Goal: Book appointment/travel/reservation

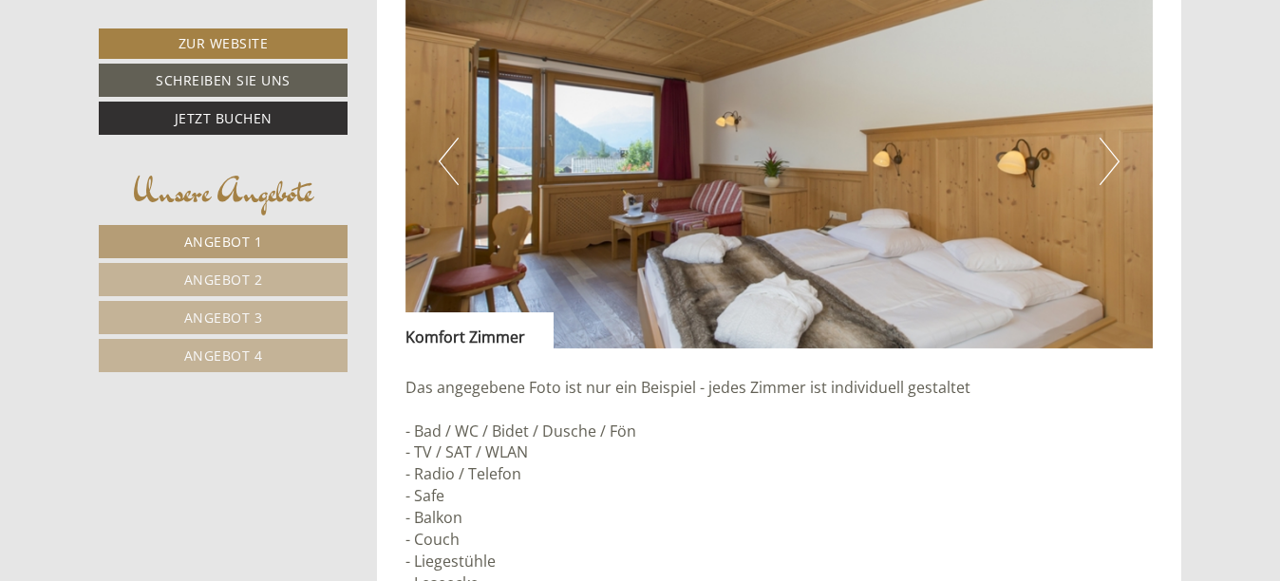
scroll to position [1785, 0]
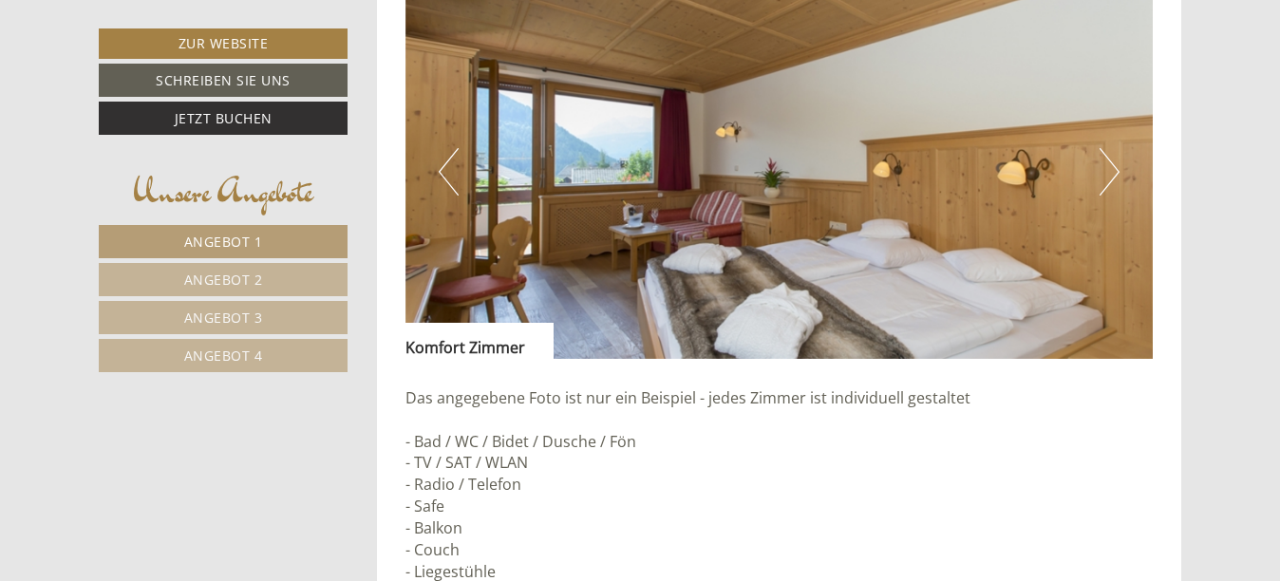
click at [1106, 170] on button "Next" at bounding box center [1109, 171] width 20 height 47
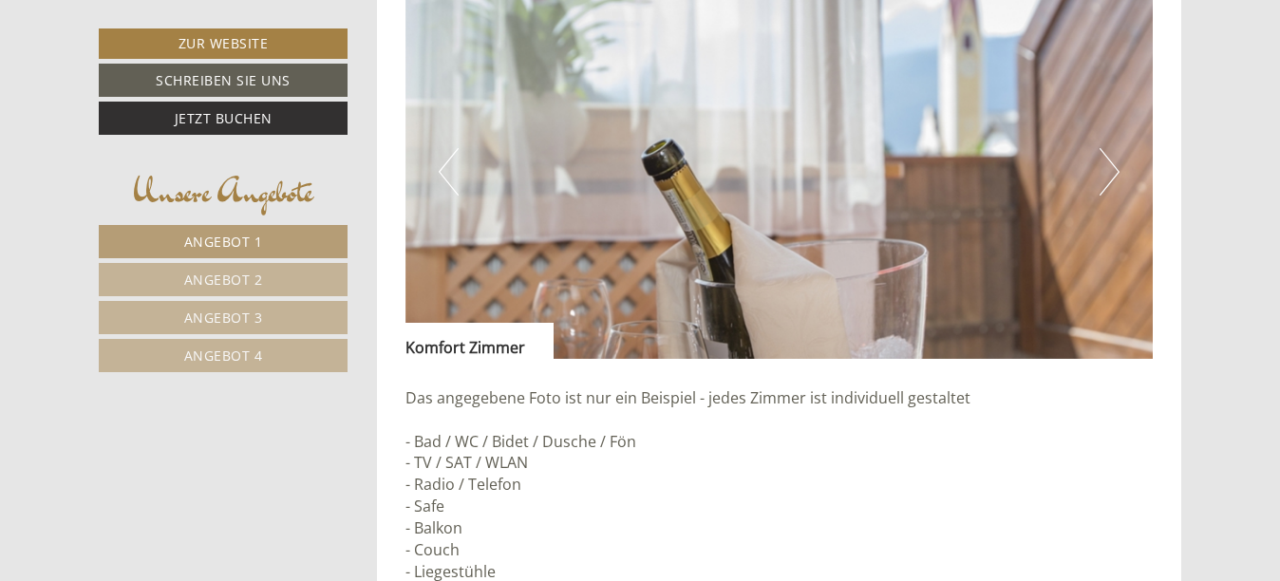
click at [1106, 170] on button "Next" at bounding box center [1109, 171] width 20 height 47
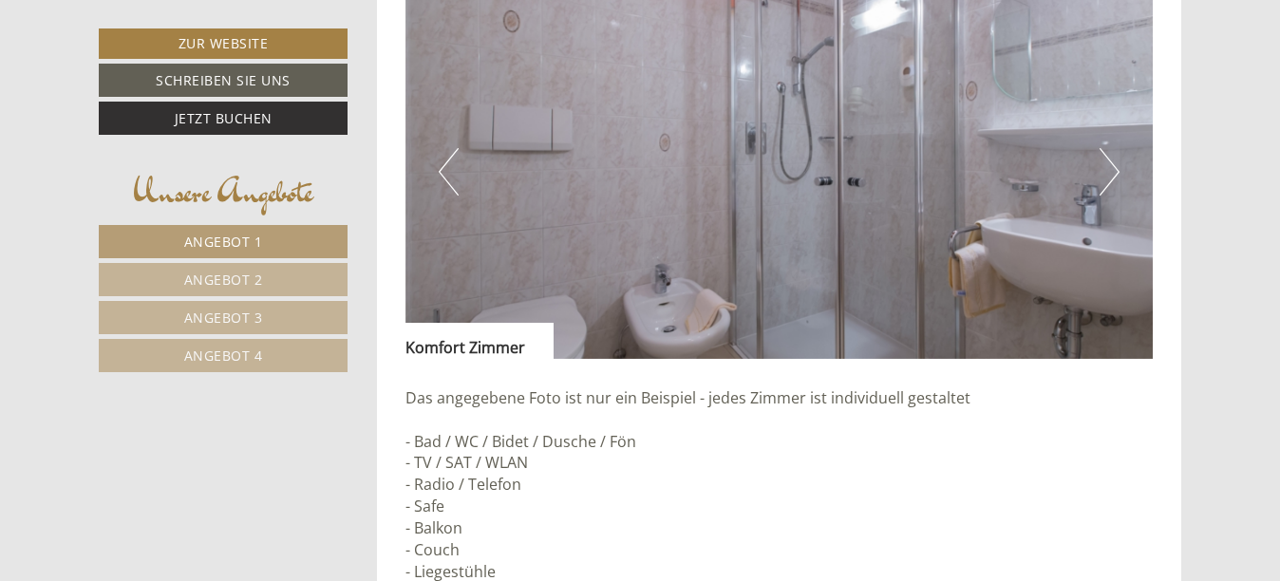
click at [1106, 170] on button "Next" at bounding box center [1109, 171] width 20 height 47
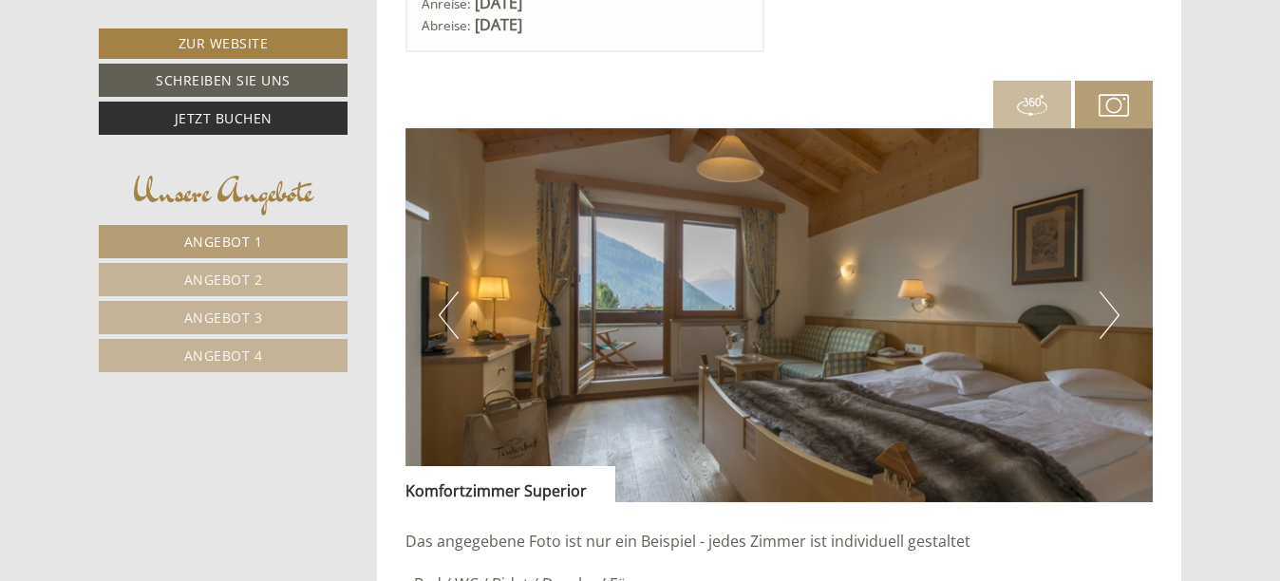
scroll to position [3076, 0]
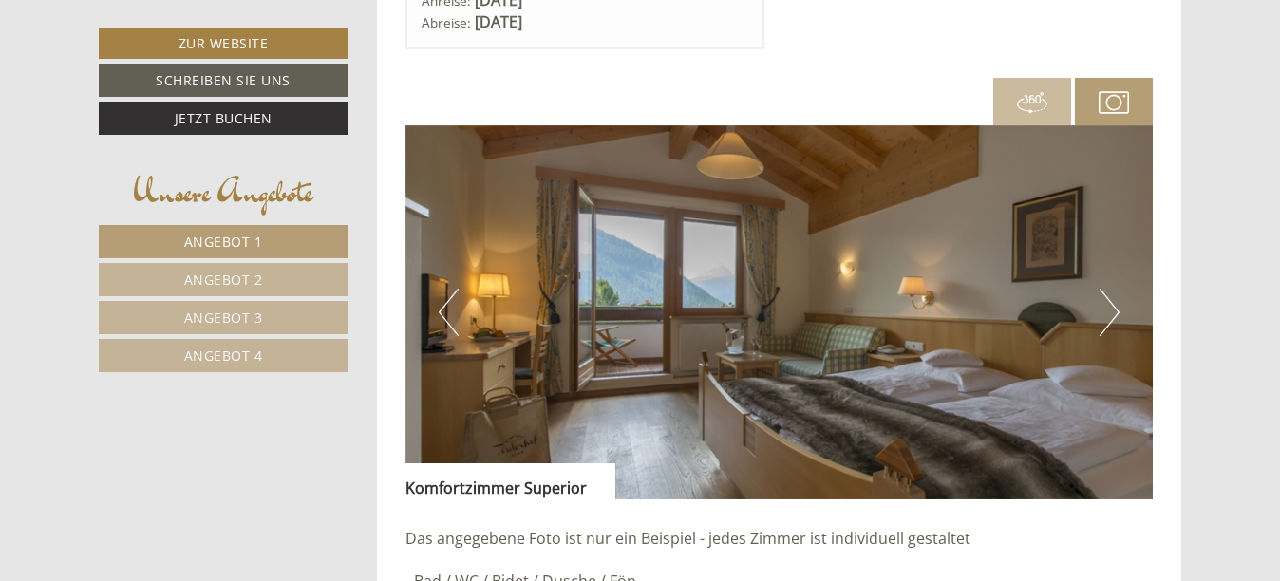
click at [1114, 314] on button "Next" at bounding box center [1109, 312] width 20 height 47
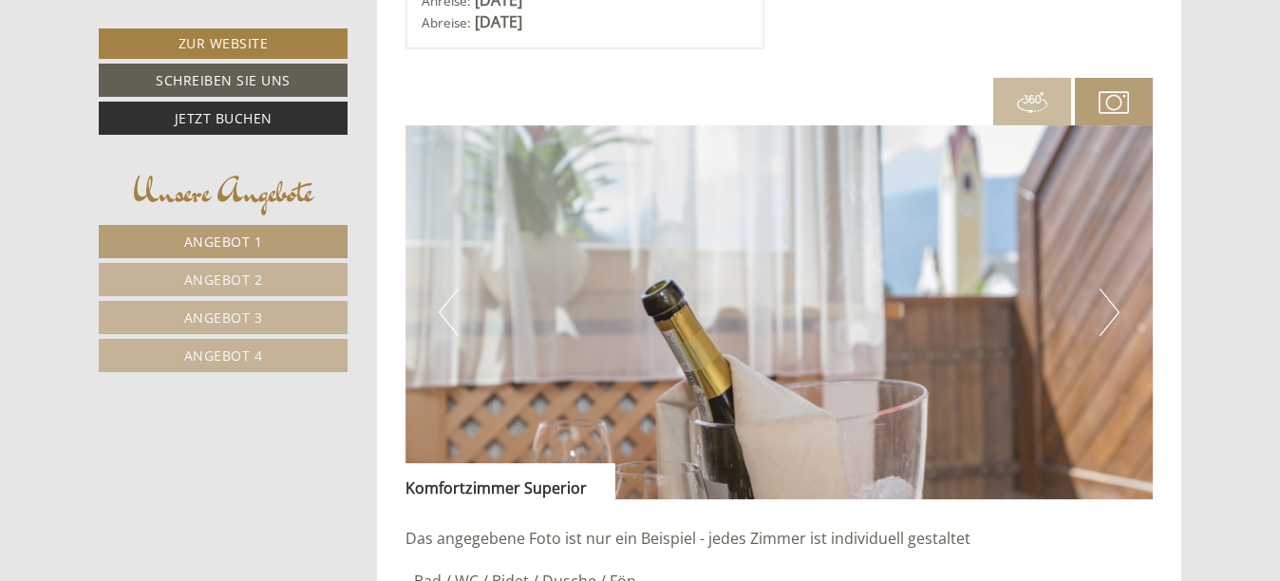
click at [1114, 314] on button "Next" at bounding box center [1109, 312] width 20 height 47
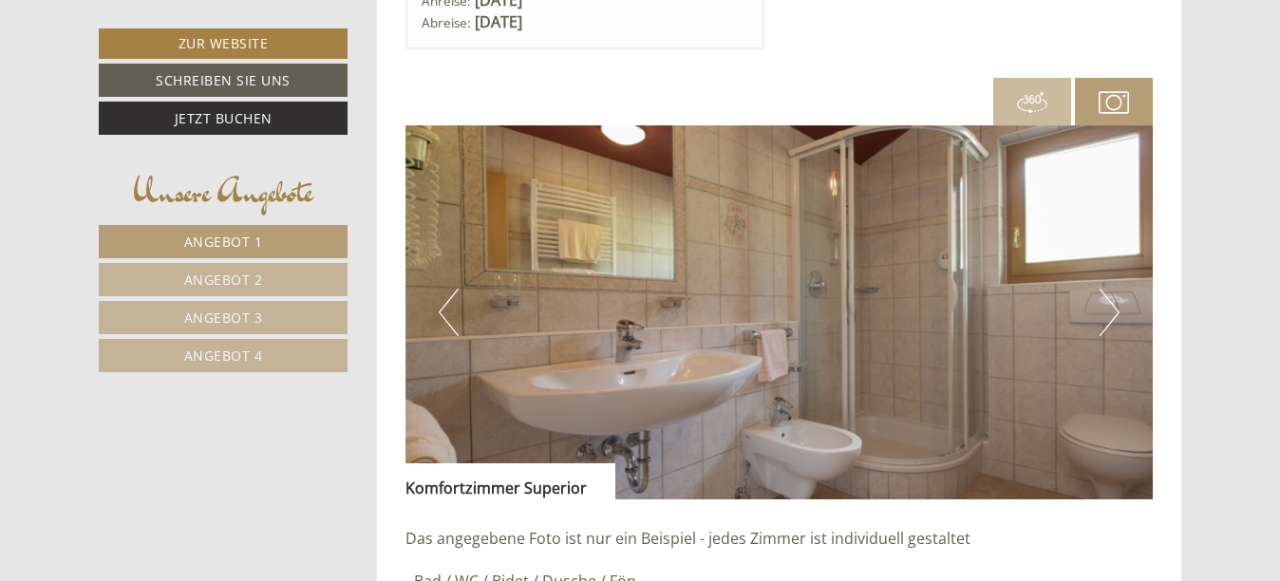
click at [1114, 314] on button "Next" at bounding box center [1109, 312] width 20 height 47
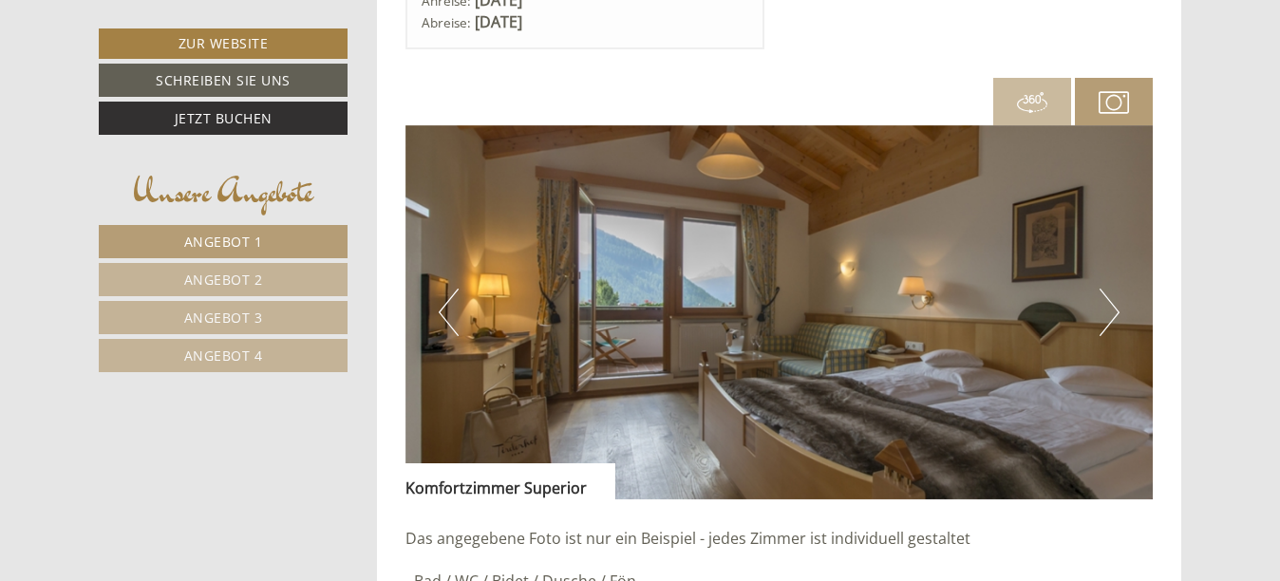
click at [1114, 314] on button "Next" at bounding box center [1109, 312] width 20 height 47
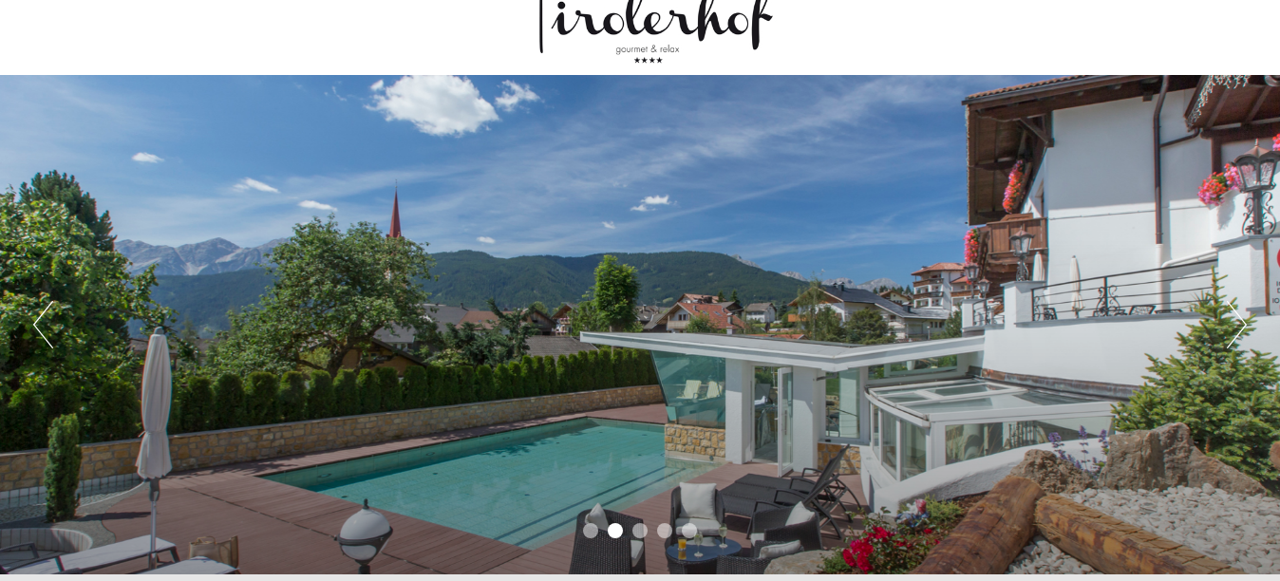
scroll to position [0, 0]
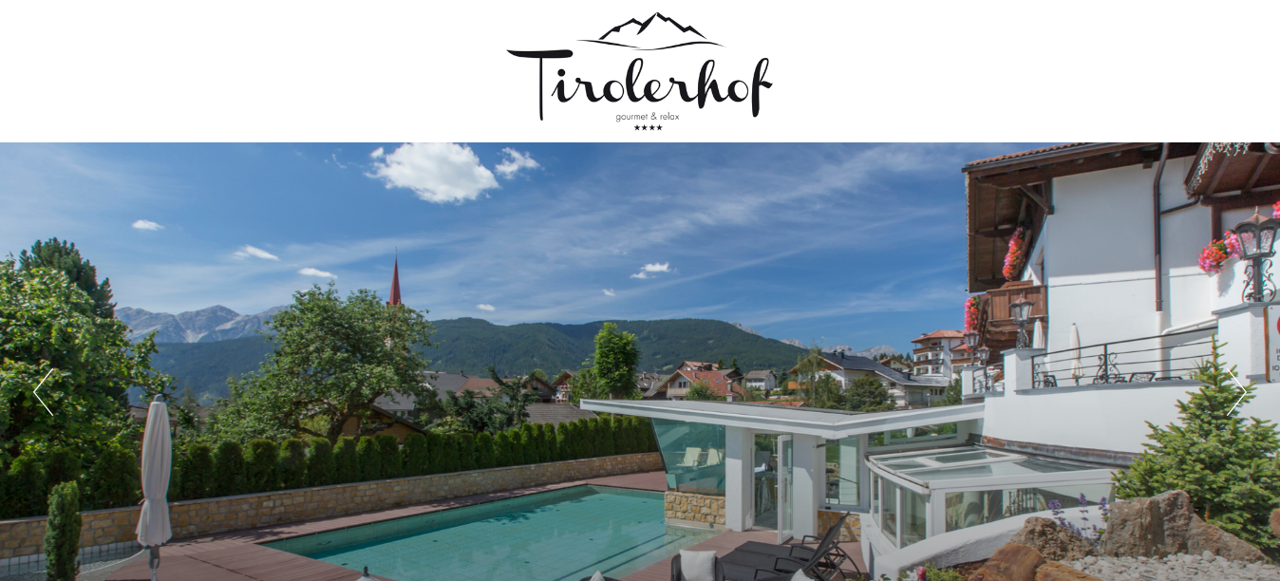
click at [685, 96] on div at bounding box center [639, 70] width 1063 height 123
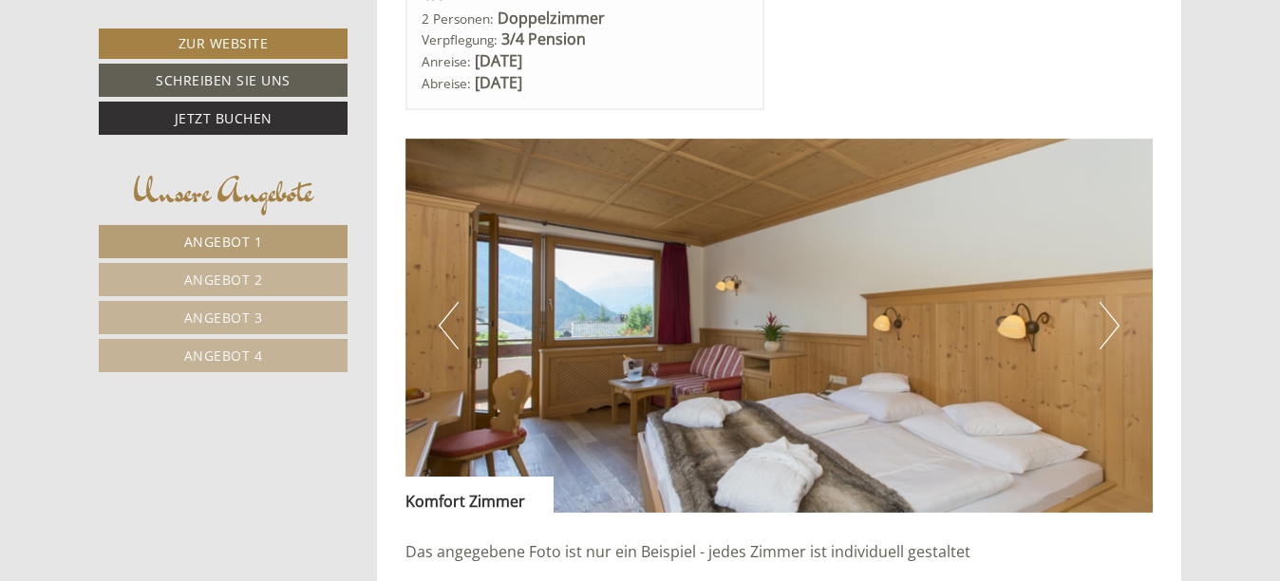
scroll to position [1633, 0]
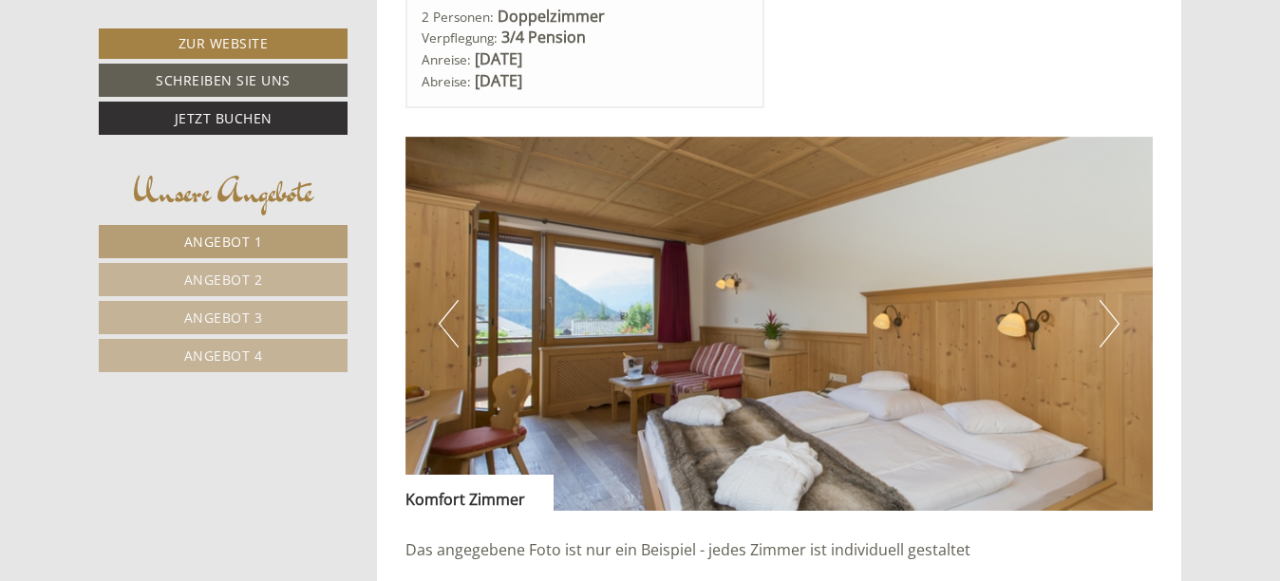
click at [1117, 312] on button "Next" at bounding box center [1109, 323] width 20 height 47
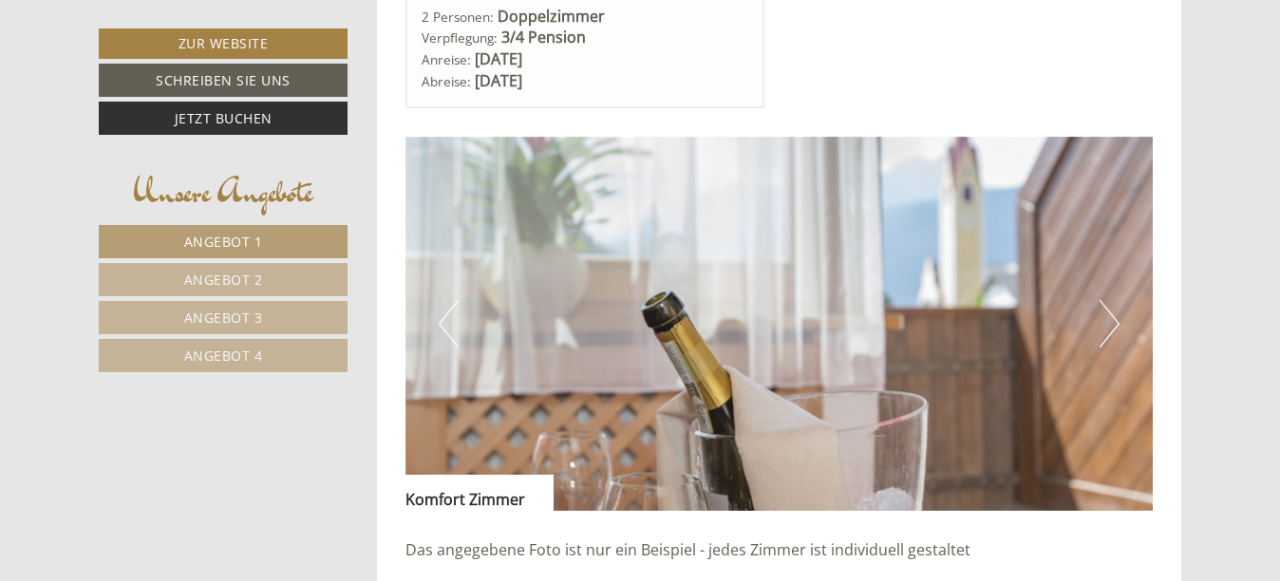
click at [1117, 312] on button "Next" at bounding box center [1109, 323] width 20 height 47
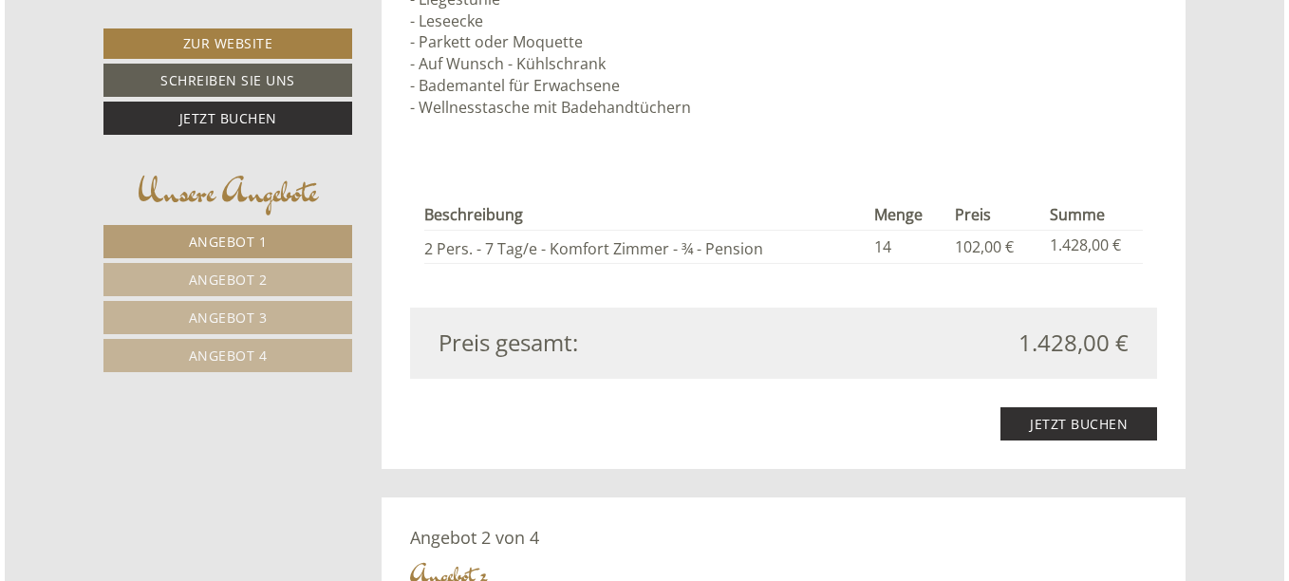
scroll to position [2392, 0]
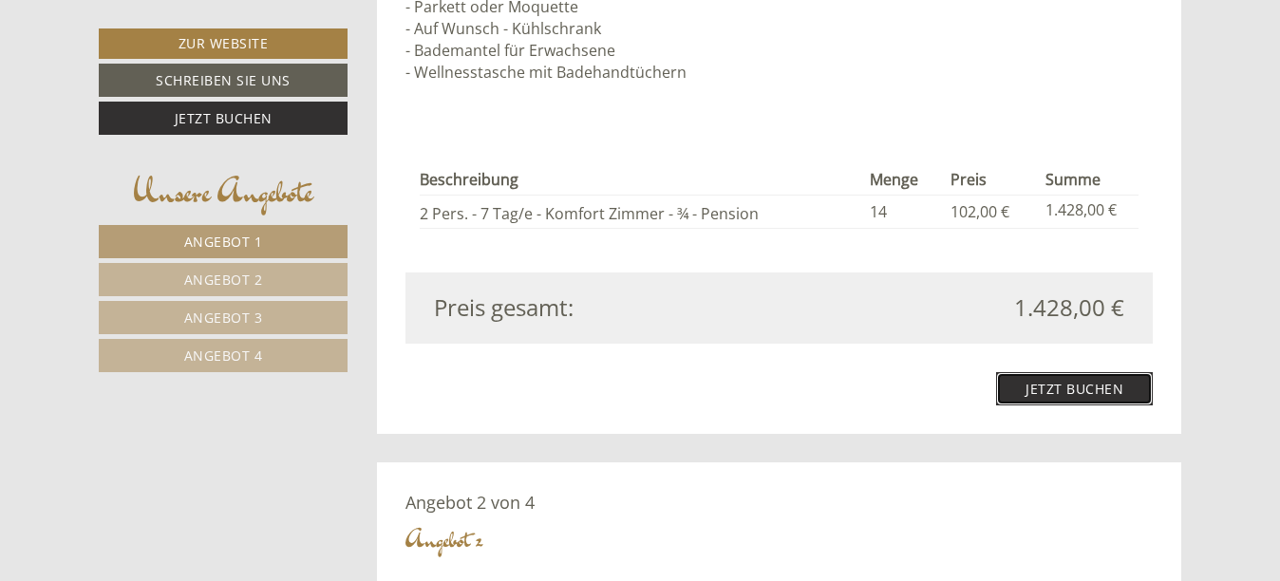
click at [1090, 379] on link "Jetzt buchen" at bounding box center [1074, 388] width 157 height 33
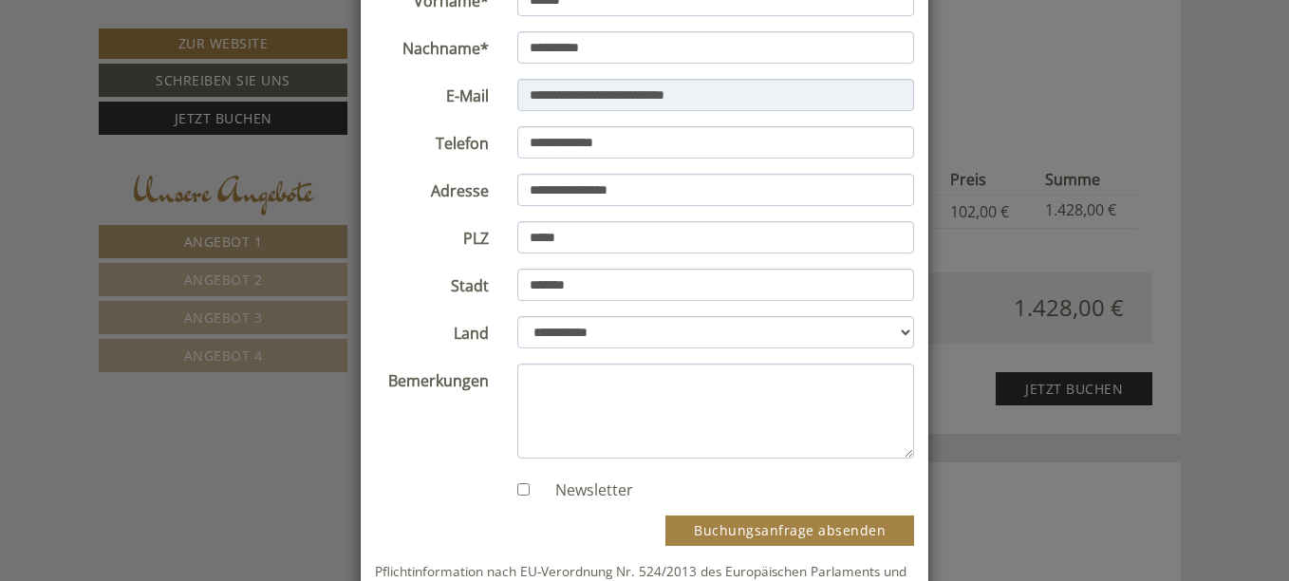
scroll to position [228, 0]
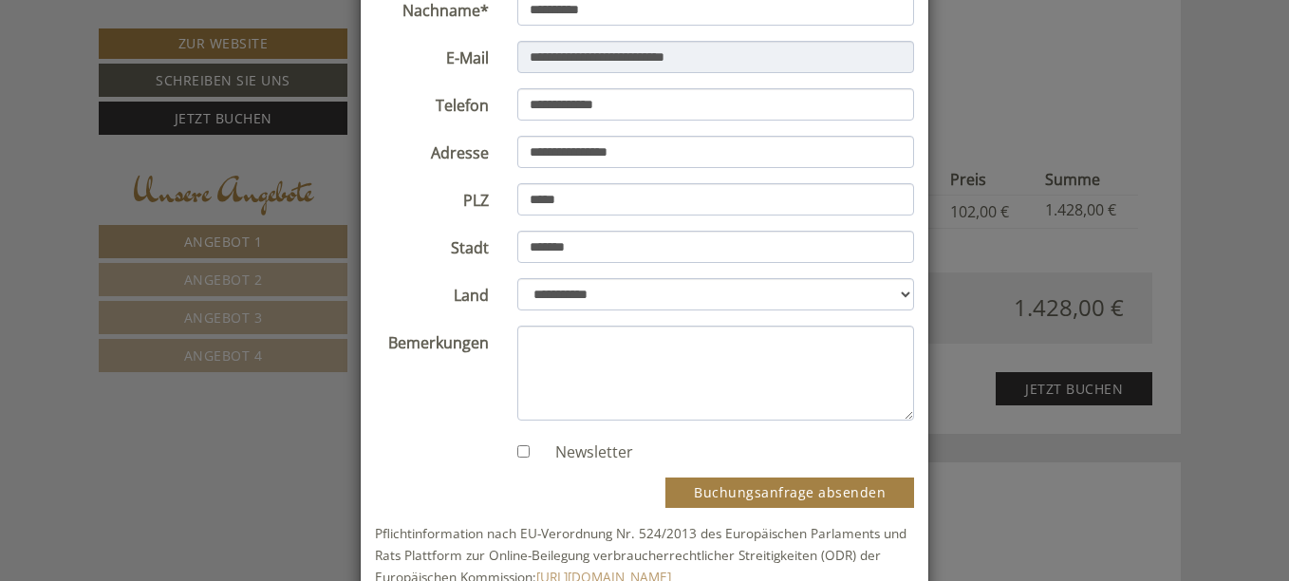
drag, startPoint x: 1090, startPoint y: 379, endPoint x: 558, endPoint y: 325, distance: 534.3
click at [558, 325] on div "**********" at bounding box center [644, 290] width 1289 height 581
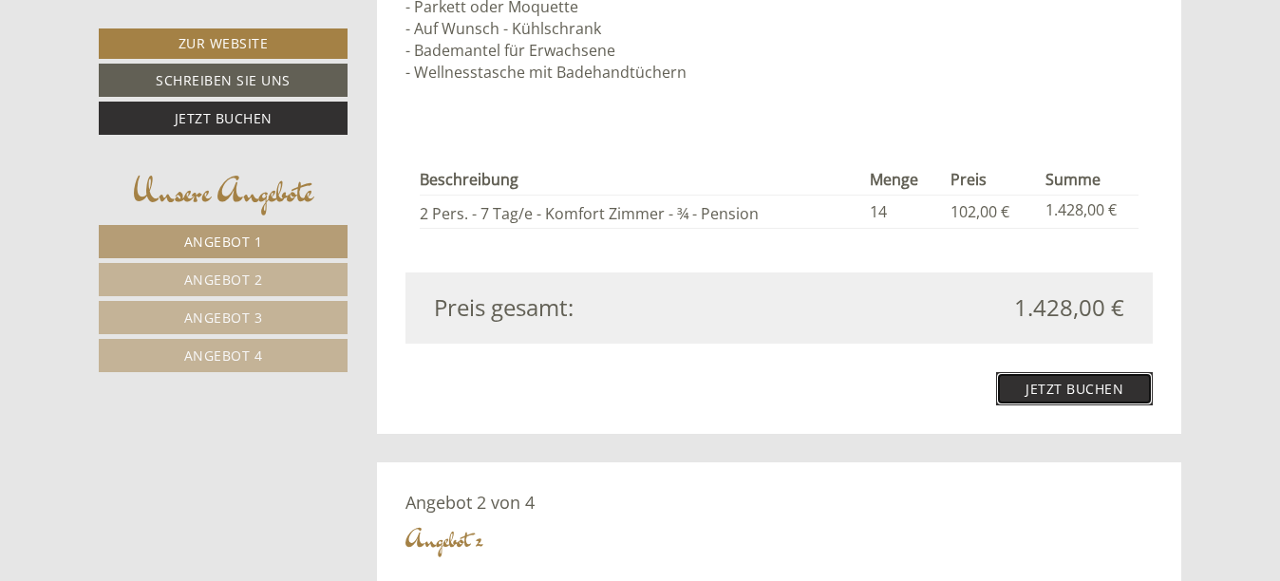
click at [1089, 372] on link "Jetzt buchen" at bounding box center [1074, 388] width 157 height 33
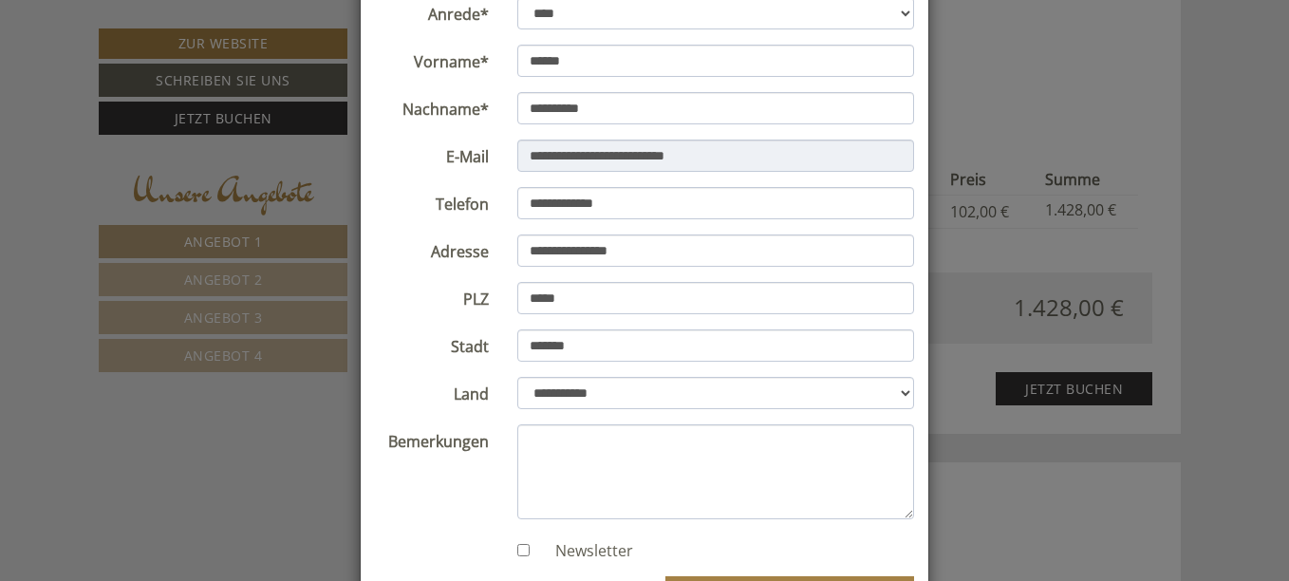
scroll to position [152, 0]
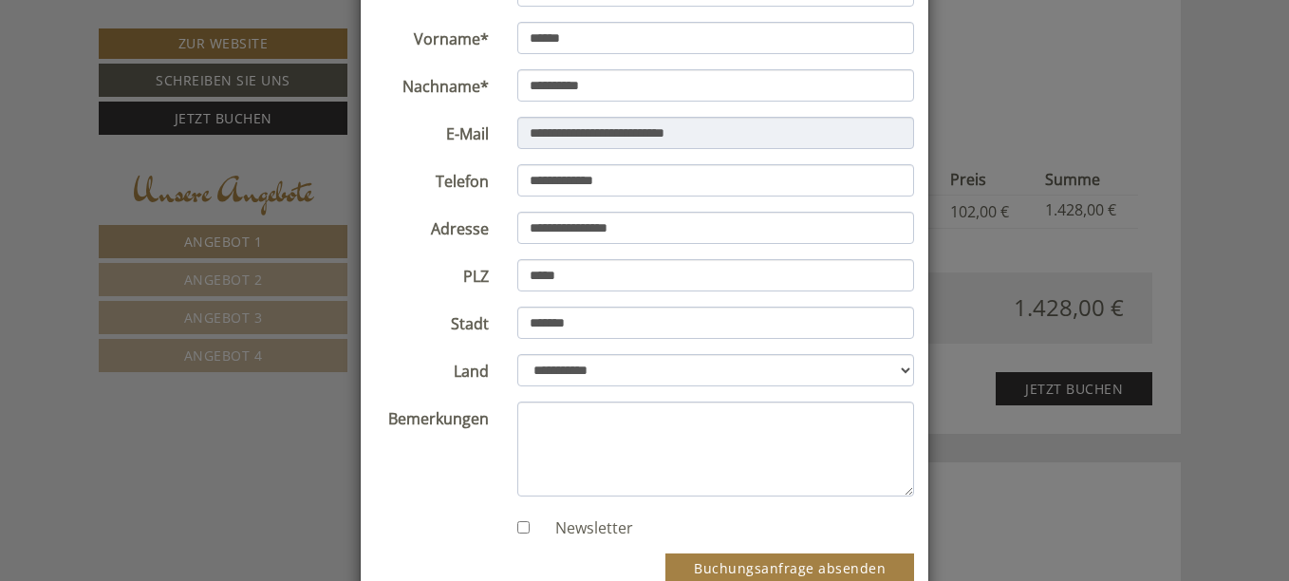
click at [551, 428] on textarea "Bemerkungen" at bounding box center [716, 449] width 398 height 95
type textarea "**********"
click at [722, 564] on button "Buchungsanfrage absenden" at bounding box center [789, 568] width 249 height 30
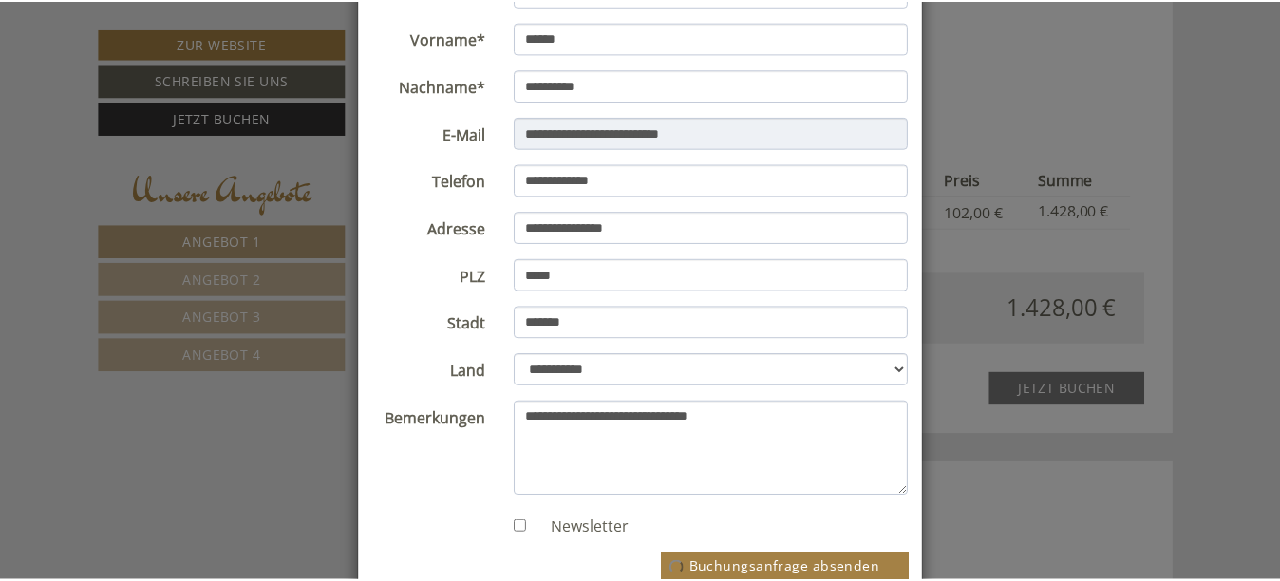
scroll to position [0, 0]
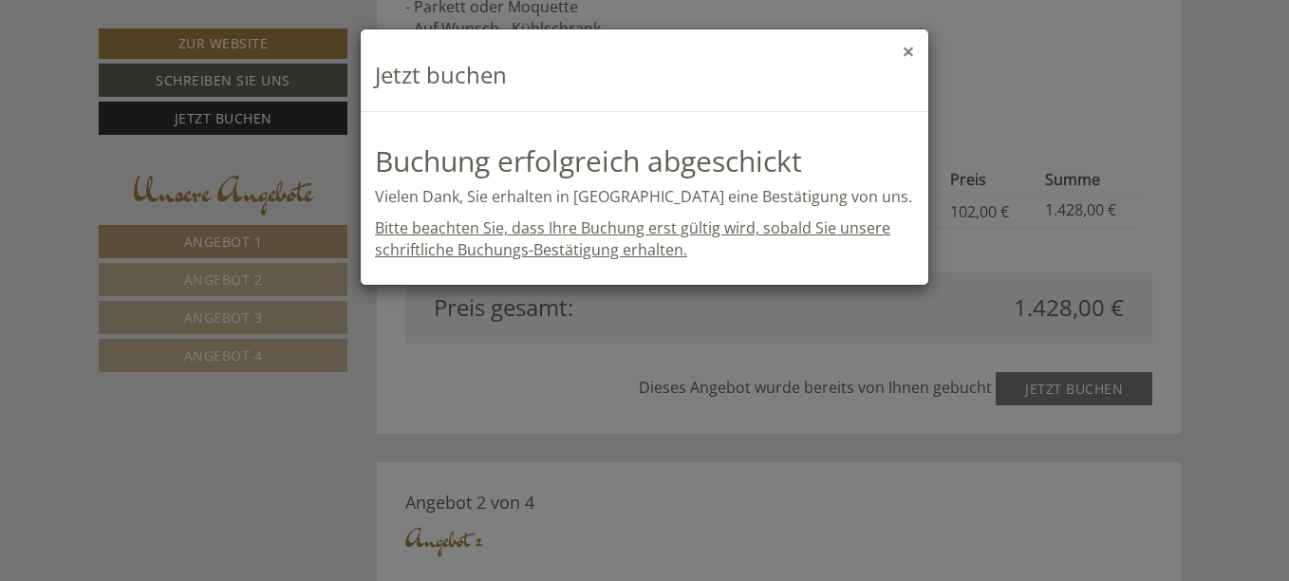
click at [907, 45] on button "×" at bounding box center [908, 52] width 11 height 20
